Goal: Communication & Community: Connect with others

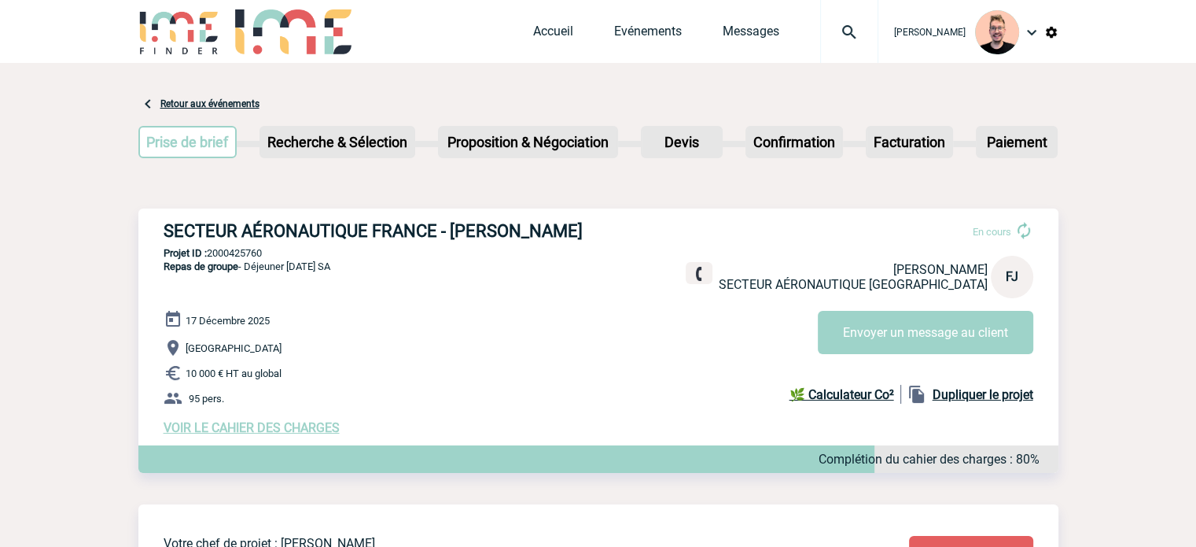
click at [840, 28] on img at bounding box center [849, 32] width 57 height 19
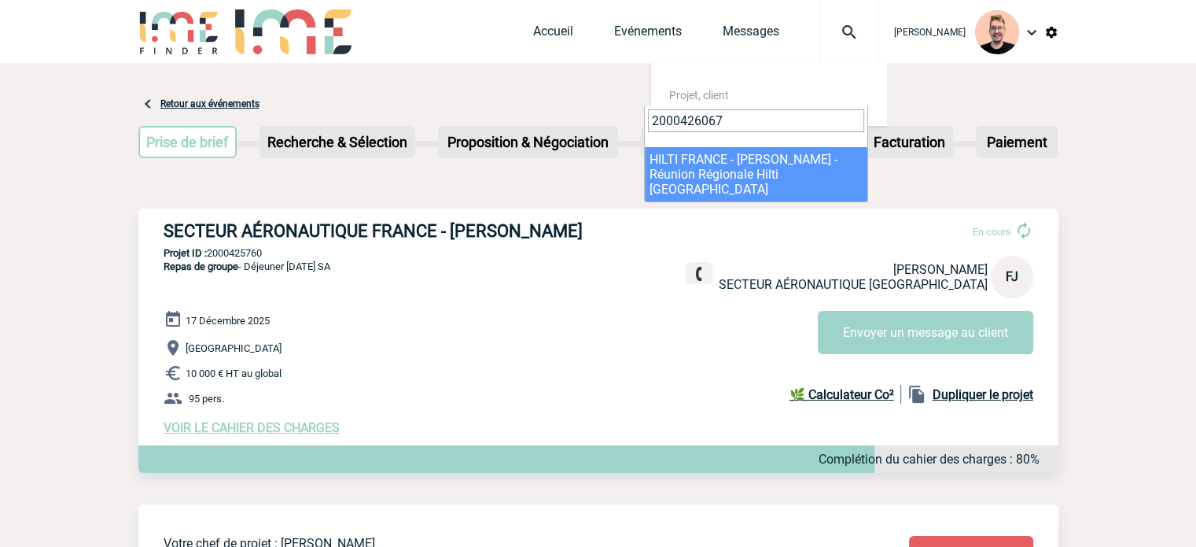
type input "2000426067"
select select "25568"
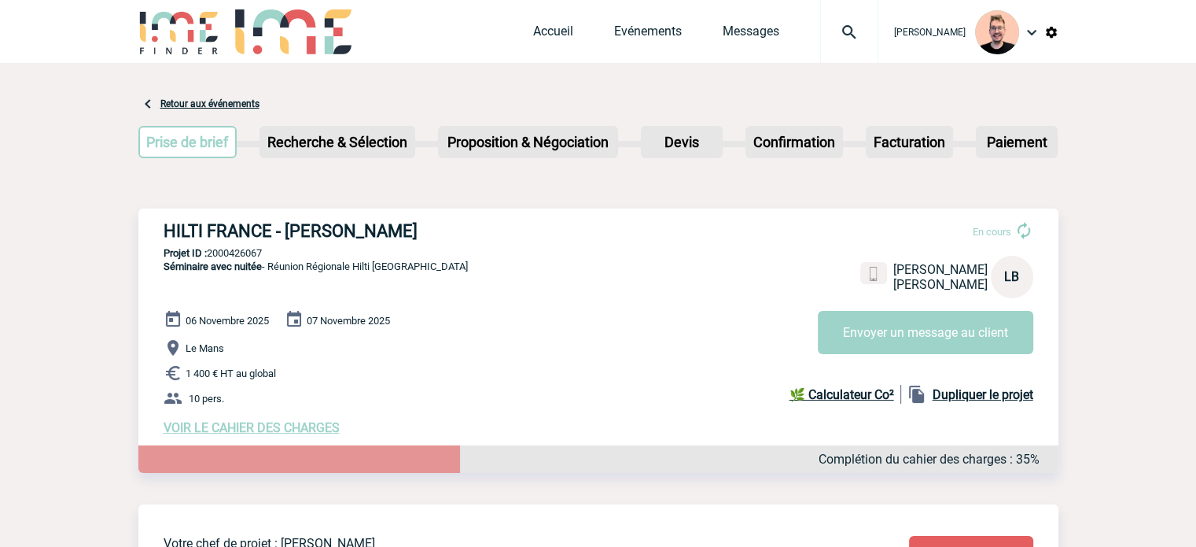
click at [879, 20] on div "[PERSON_NAME]" at bounding box center [969, 32] width 180 height 64
click at [826, 35] on img at bounding box center [849, 32] width 57 height 19
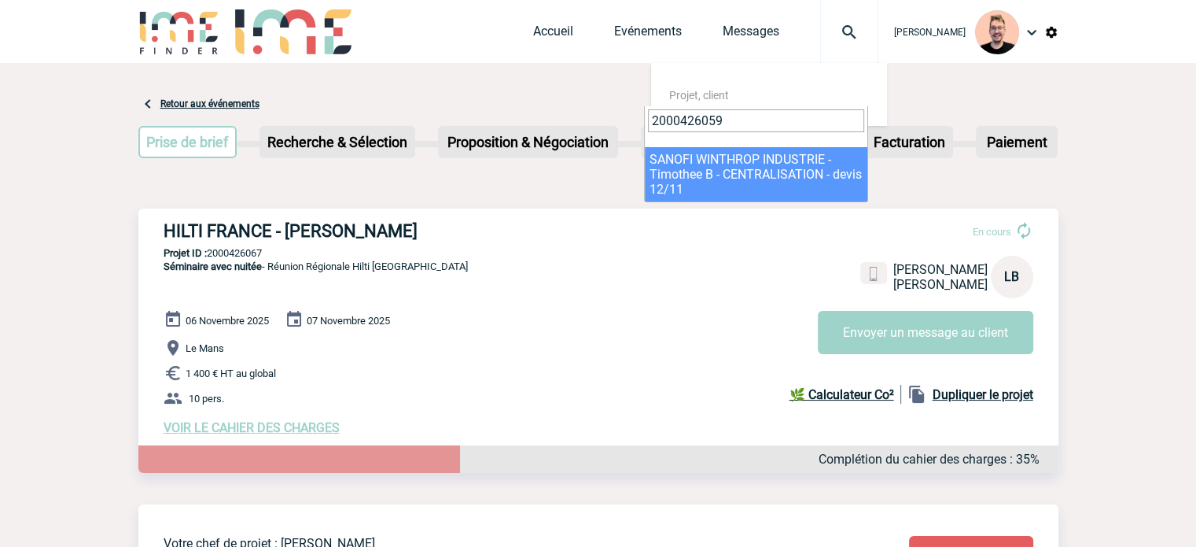
type input "2000426059"
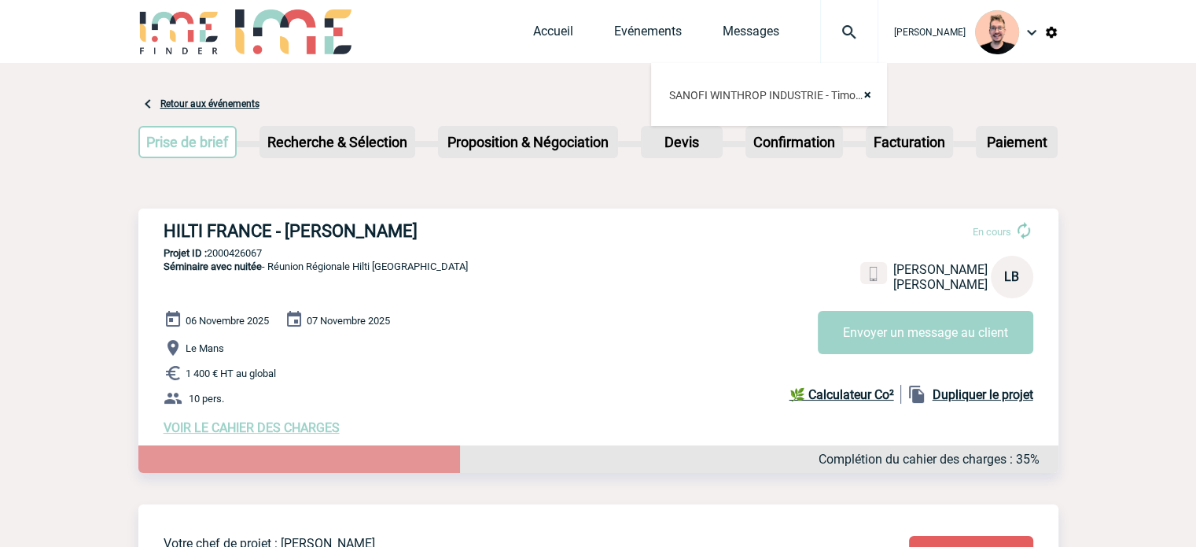
select select "25560"
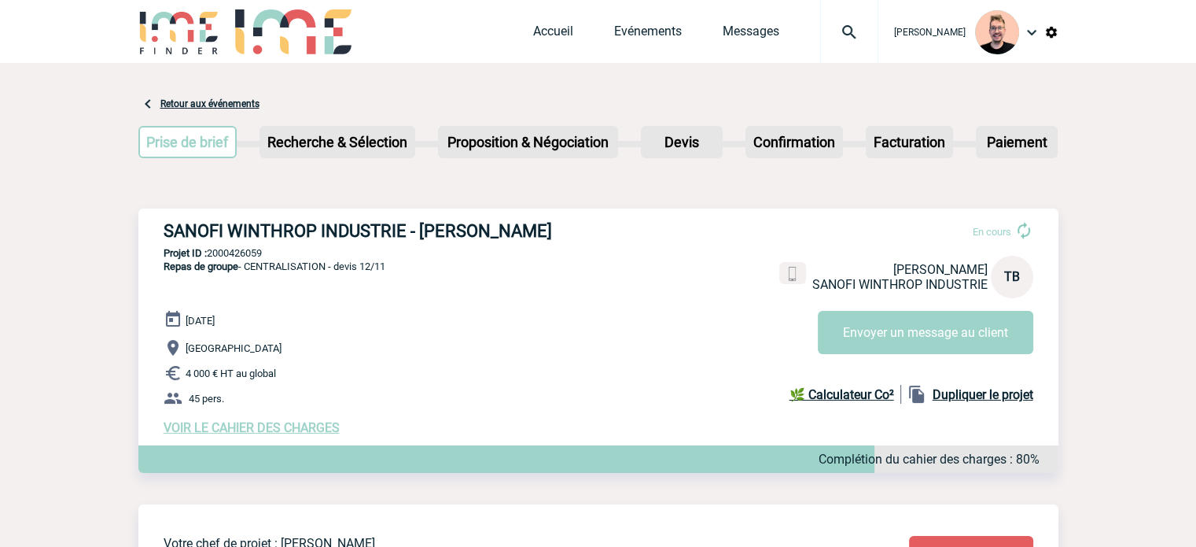
drag, startPoint x: 416, startPoint y: 227, endPoint x: 580, endPoint y: 227, distance: 164.4
click at [590, 228] on h3 "SANOFI WINTHROP INDUSTRIE - Timothee BOMPAIRE" at bounding box center [400, 231] width 472 height 20
click at [561, 231] on h3 "SANOFI WINTHROP INDUSTRIE - [PERSON_NAME]" at bounding box center [400, 231] width 472 height 20
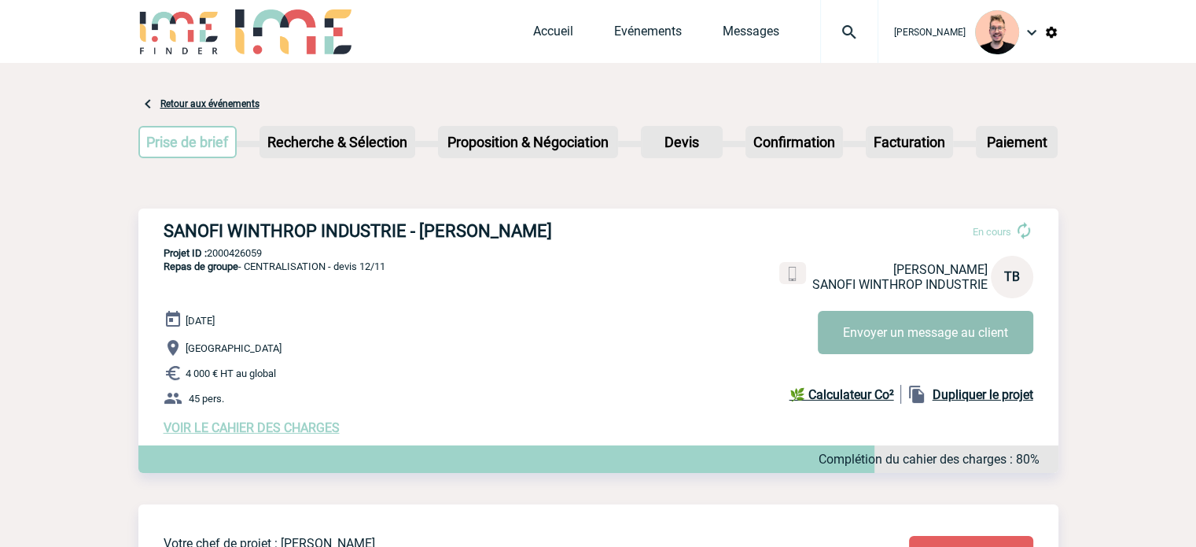
click at [879, 336] on button "Envoyer un message au client" at bounding box center [926, 332] width 216 height 43
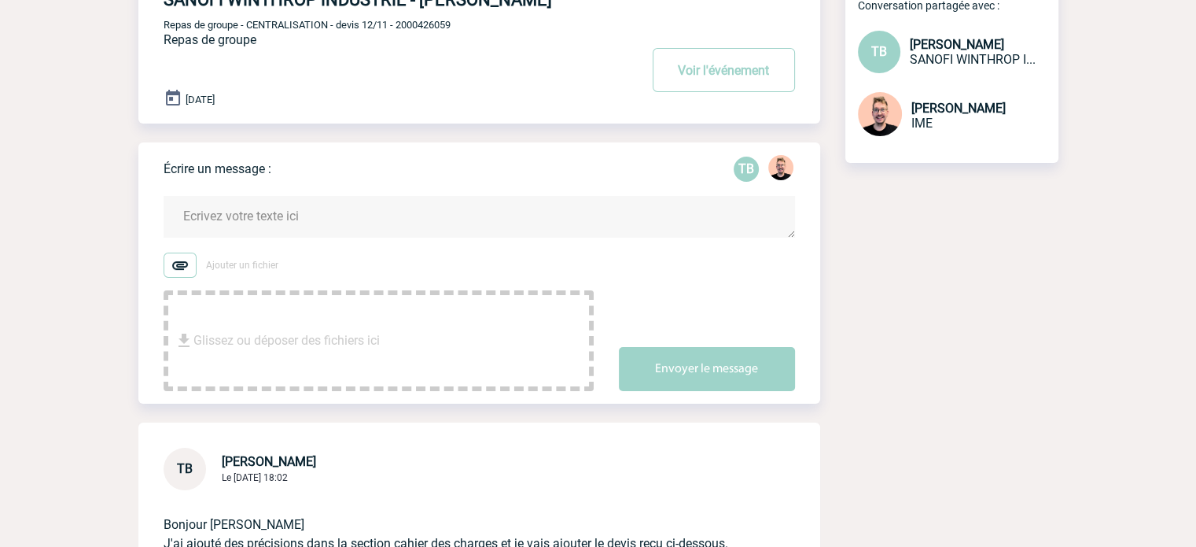
scroll to position [424, 0]
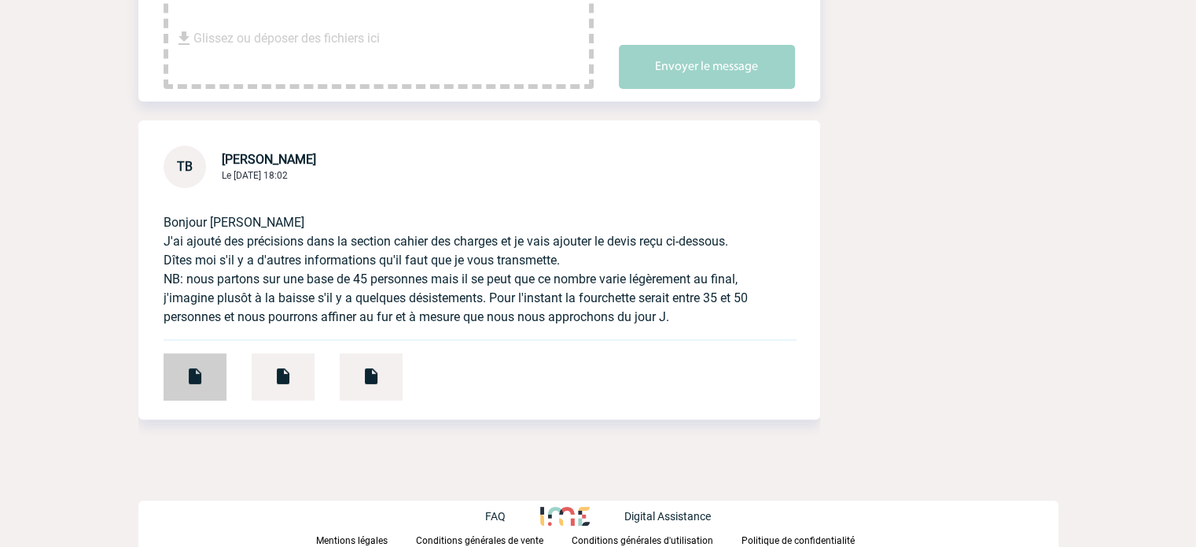
click at [212, 381] on div at bounding box center [195, 376] width 63 height 47
click at [212, 386] on div at bounding box center [195, 376] width 63 height 47
click at [277, 367] on img at bounding box center [283, 376] width 19 height 19
click at [381, 378] on div at bounding box center [371, 376] width 63 height 47
click at [193, 386] on div at bounding box center [195, 376] width 63 height 47
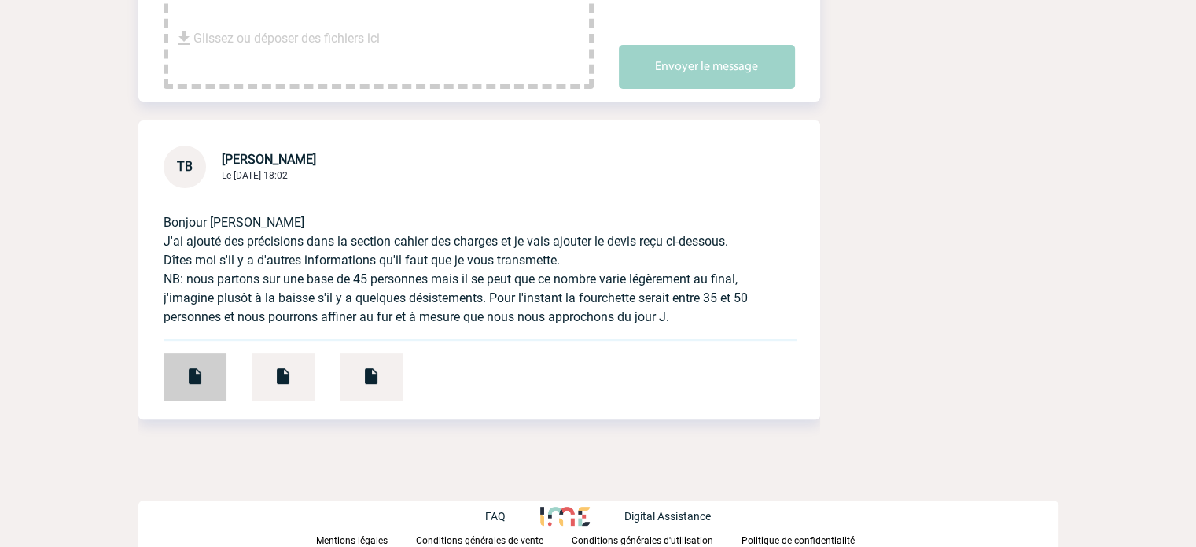
click at [199, 362] on div at bounding box center [195, 376] width 63 height 47
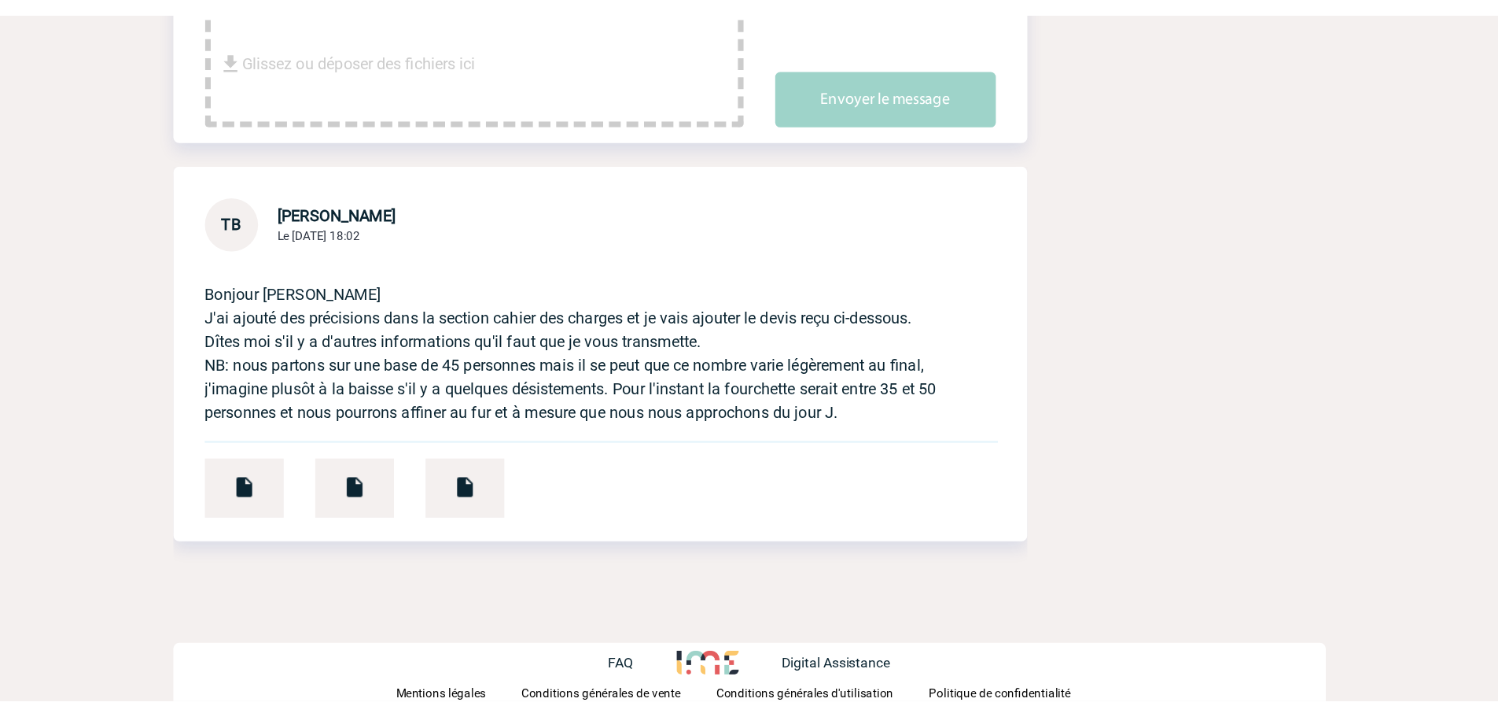
scroll to position [256, 0]
